Goal: Navigation & Orientation: Understand site structure

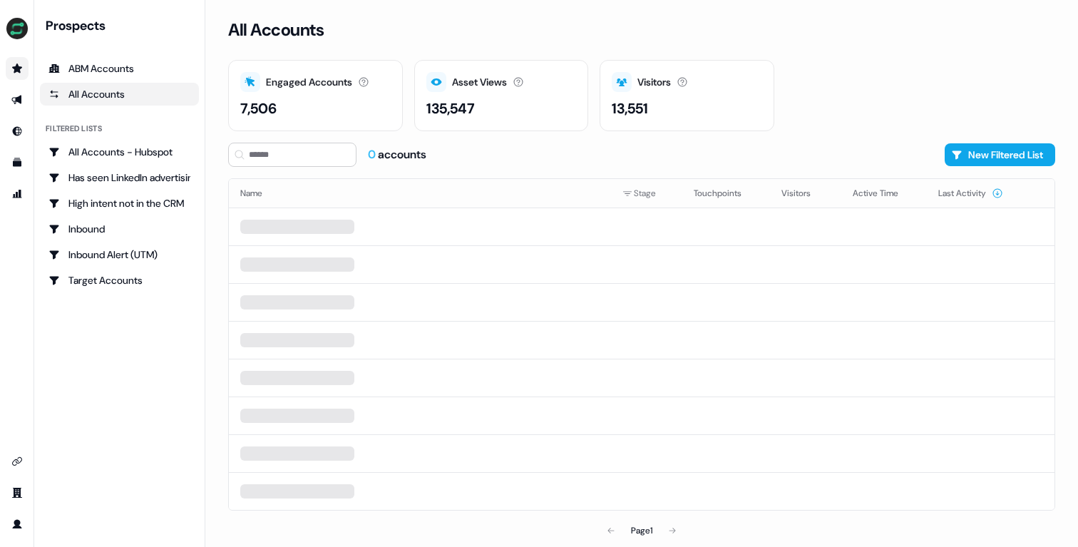
click at [19, 68] on icon "Go to prospects" at bounding box center [17, 67] width 10 height 9
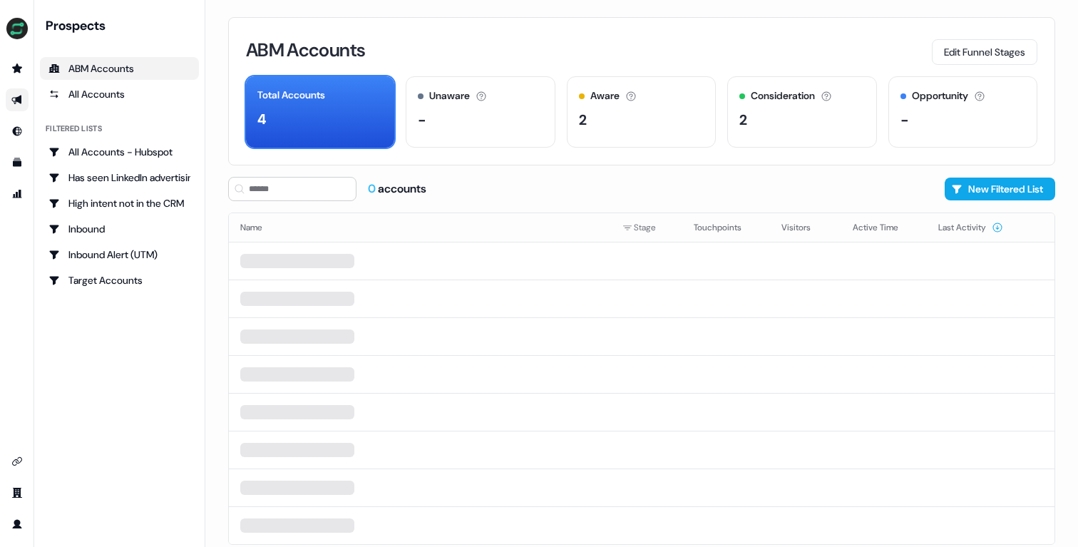
click at [21, 93] on link "Go to outbound experience" at bounding box center [17, 99] width 23 height 23
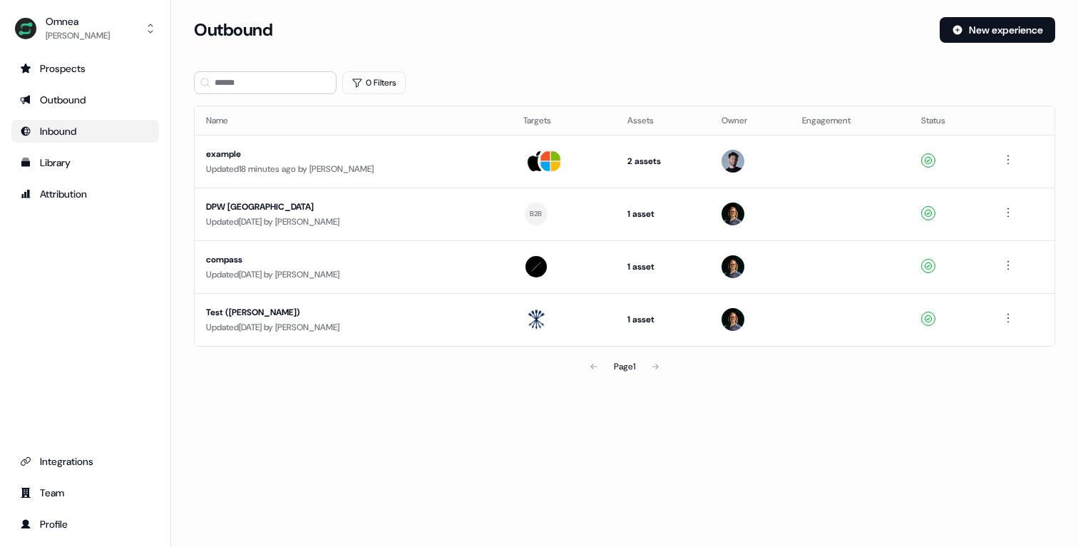
click at [49, 125] on div "Inbound" at bounding box center [85, 131] width 130 height 14
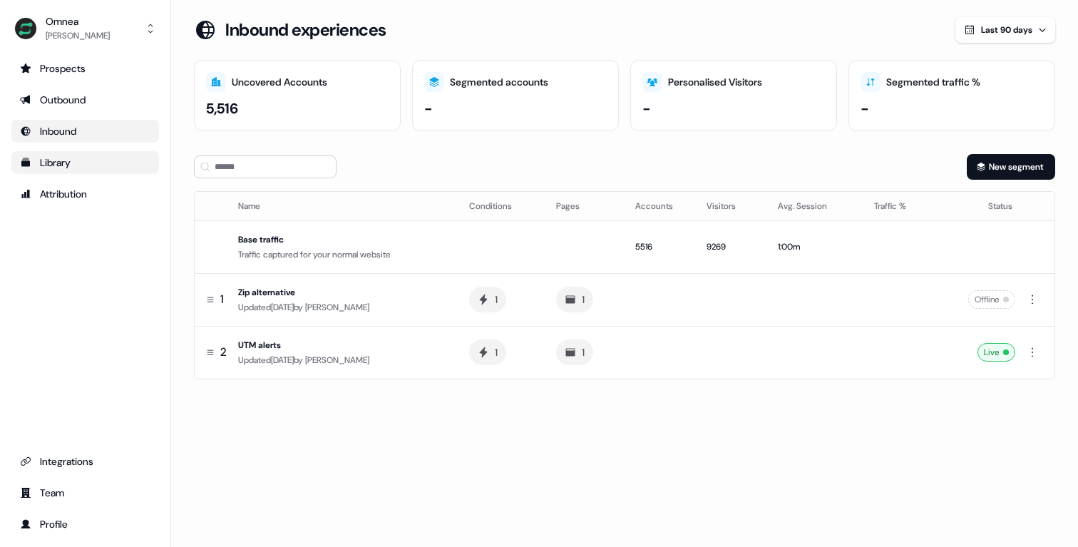
click at [52, 156] on div "Library" at bounding box center [85, 162] width 130 height 14
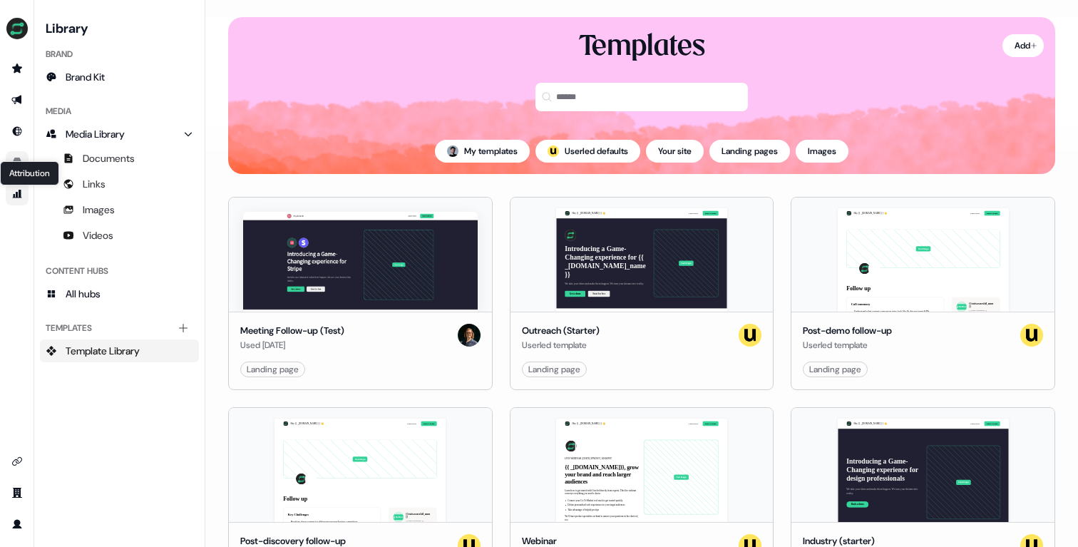
click at [19, 190] on icon "Go to attribution" at bounding box center [17, 194] width 9 height 9
